Goal: Obtain resource: Download file/media

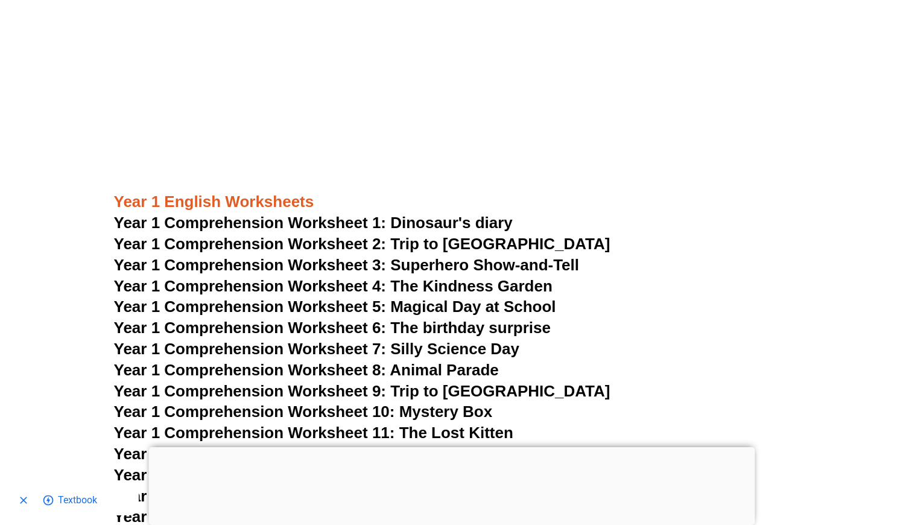
scroll to position [1325, 0]
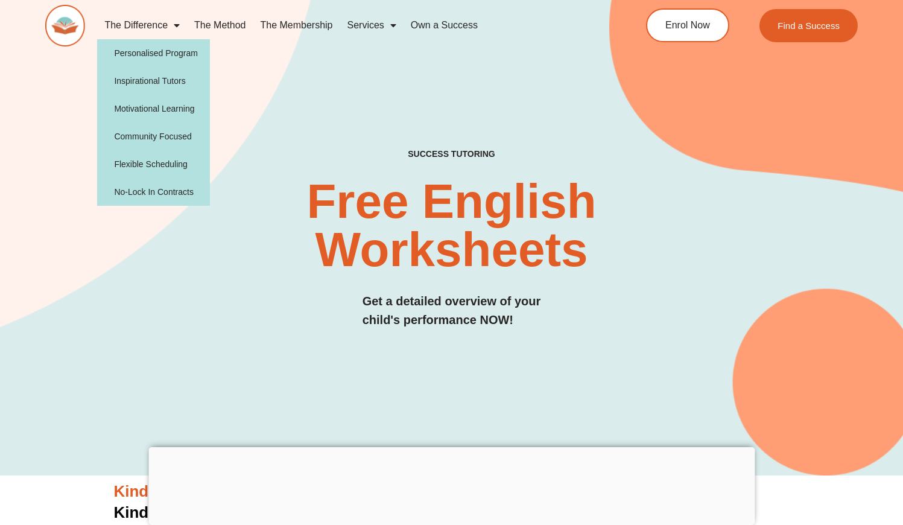
click at [177, 30] on span "Menu" at bounding box center [174, 25] width 12 height 22
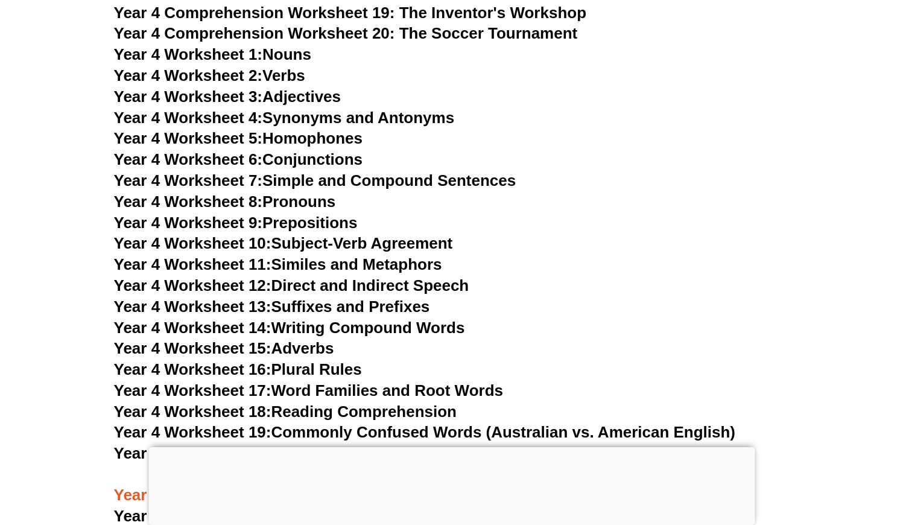
scroll to position [4925, 0]
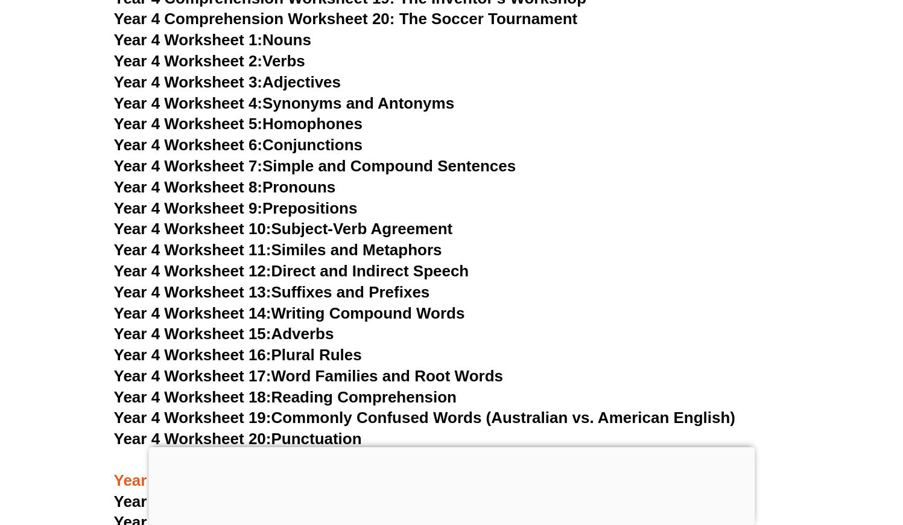
click at [308, 324] on link "Year 4 Worksheet 15: Adverbs" at bounding box center [224, 333] width 220 height 18
click at [432, 492] on span "Year 5 Comprehension Worksheet 1: The Magical Bookstore" at bounding box center [338, 501] width 448 height 18
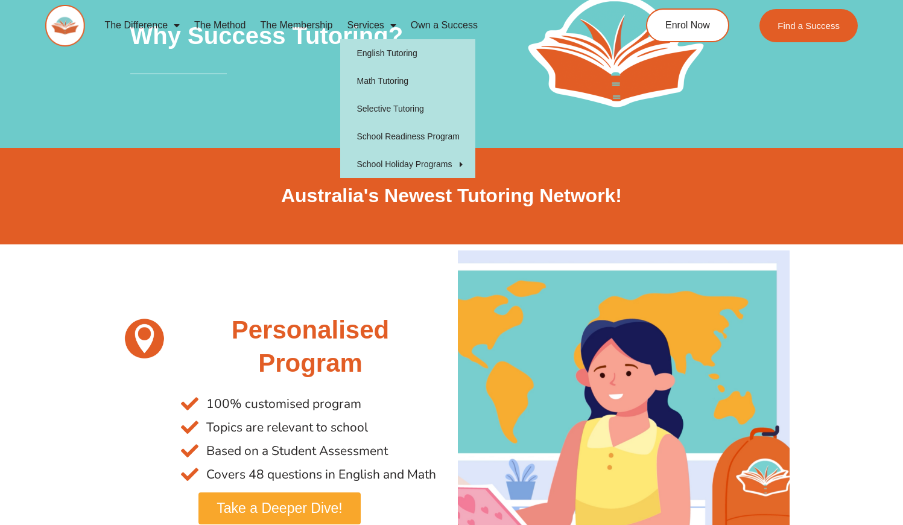
click at [382, 22] on link "Services" at bounding box center [371, 25] width 63 height 28
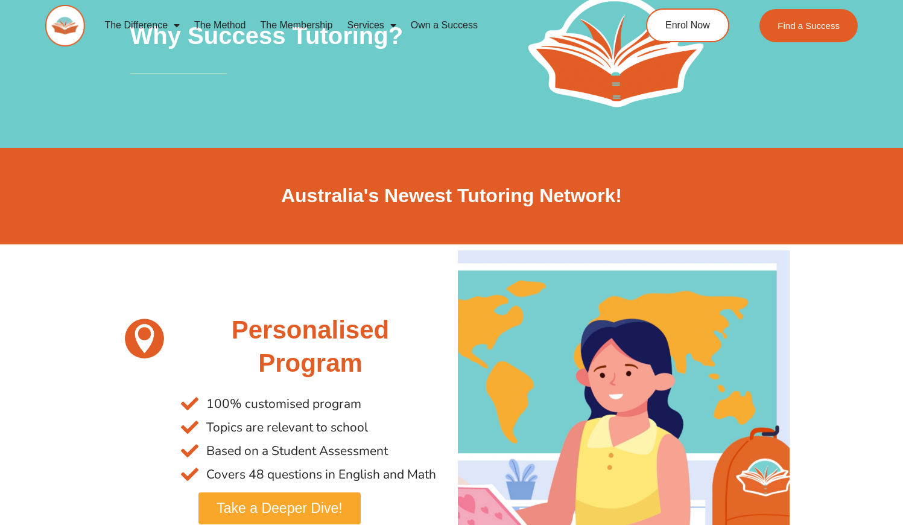
click at [394, 25] on span "Menu" at bounding box center [390, 25] width 12 height 22
click at [318, 27] on link "The Membership" at bounding box center [296, 25] width 87 height 28
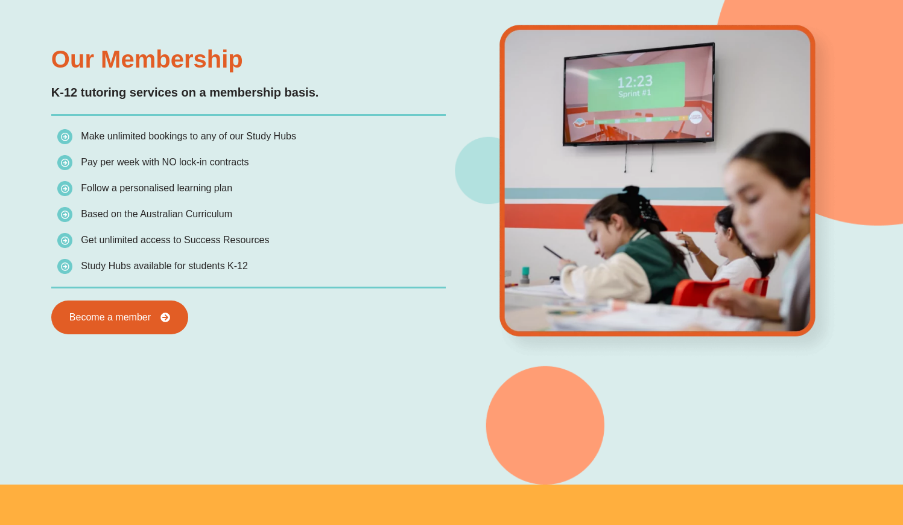
scroll to position [1096, 0]
